Goal: Information Seeking & Learning: Understand process/instructions

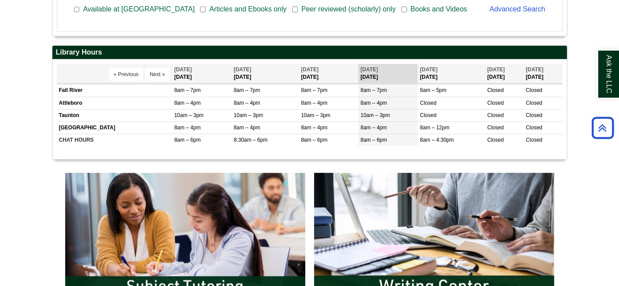
scroll to position [374, 0]
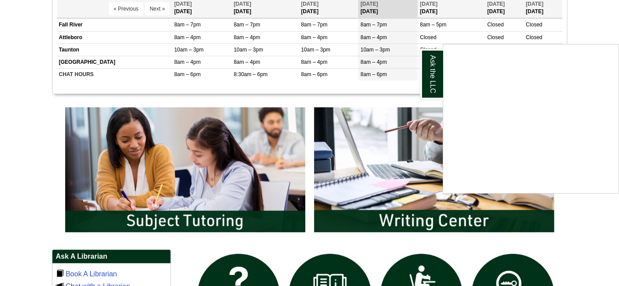
click at [197, 146] on div "Ask the LLC" at bounding box center [309, 143] width 619 height 286
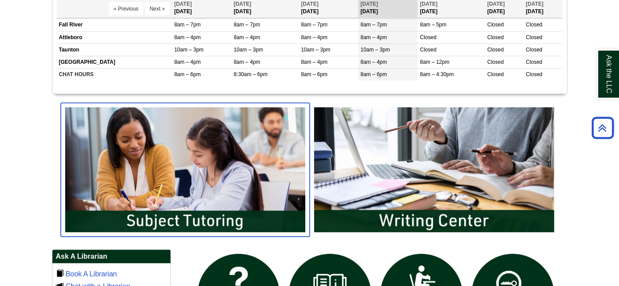
click at [192, 162] on img "slideshow" at bounding box center [185, 170] width 249 height 134
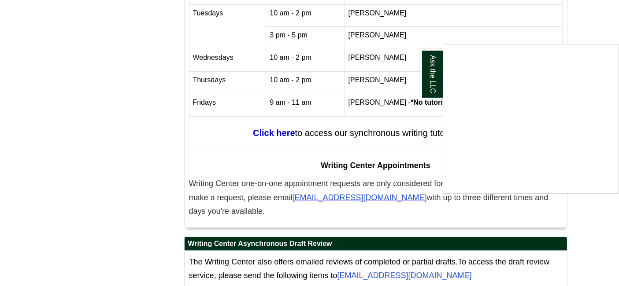
scroll to position [3770, 0]
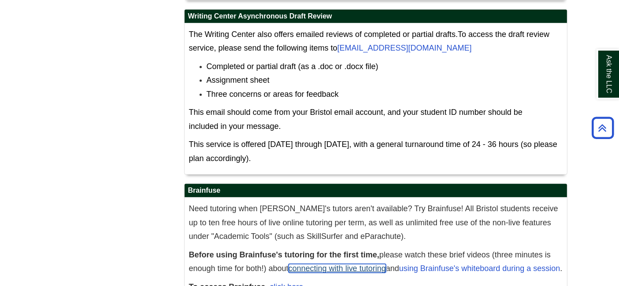
click at [349, 264] on link "connecting with live tutoring" at bounding box center [337, 268] width 97 height 9
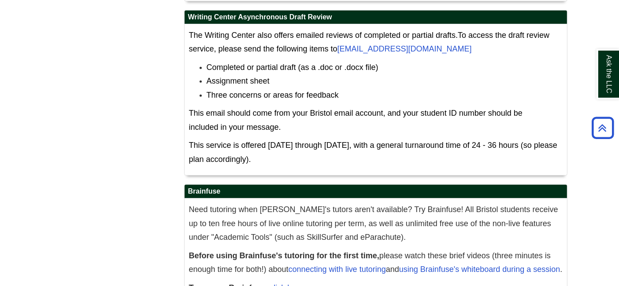
click at [446, 265] on link "using Brainfuse's whiteboard during a session" at bounding box center [479, 269] width 161 height 9
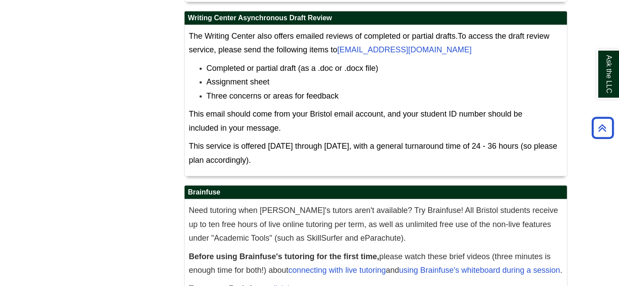
click at [287, 285] on link "click here" at bounding box center [286, 289] width 33 height 9
